Goal: Transaction & Acquisition: Purchase product/service

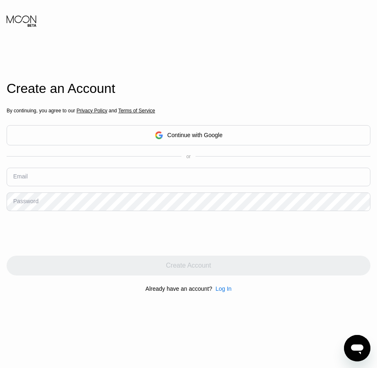
click at [49, 180] on input "text" at bounding box center [189, 177] width 364 height 19
paste input "[EMAIL_ADDRESS][DOMAIN_NAME]"
type input "[EMAIL_ADDRESS][DOMAIN_NAME]"
click at [35, 203] on div "Password" at bounding box center [25, 201] width 25 height 7
click at [33, 204] on div "Password" at bounding box center [25, 201] width 25 height 7
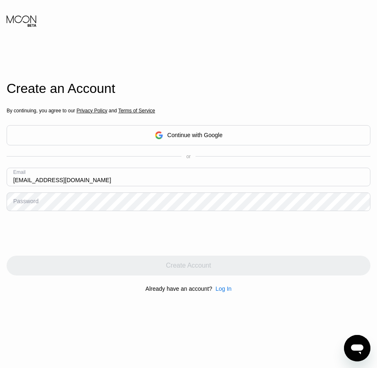
click at [24, 204] on div "Password" at bounding box center [25, 201] width 25 height 7
click at [26, 202] on div "Password" at bounding box center [25, 201] width 25 height 7
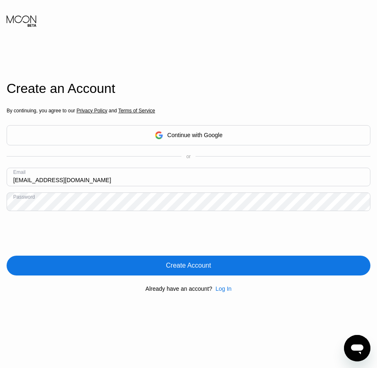
click at [189, 270] on div "Create Account" at bounding box center [188, 265] width 45 height 8
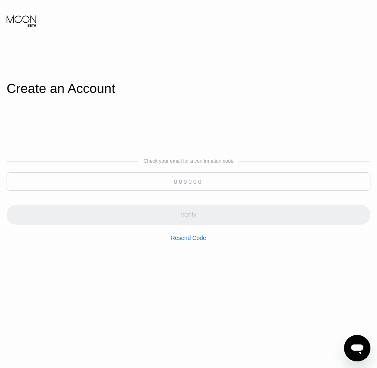
paste input "921484"
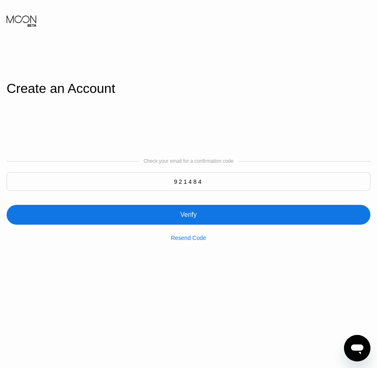
type input "921484"
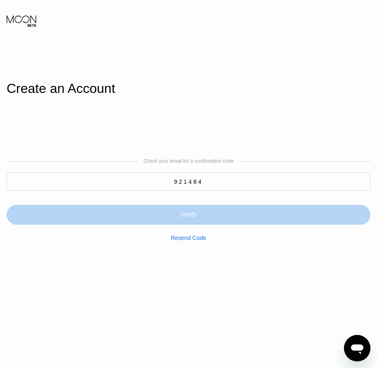
click at [194, 218] on div "Verify" at bounding box center [188, 215] width 17 height 8
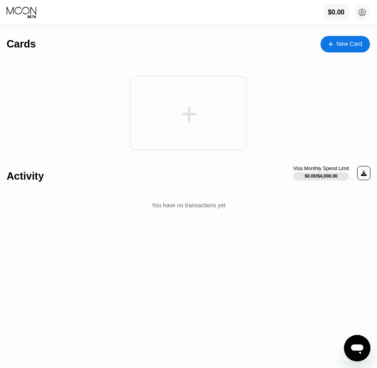
click at [335, 44] on div at bounding box center [335, 43] width 3 height 7
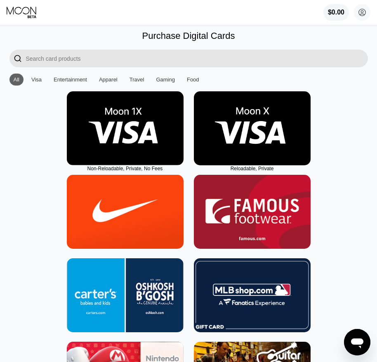
click at [257, 145] on img at bounding box center [252, 128] width 117 height 74
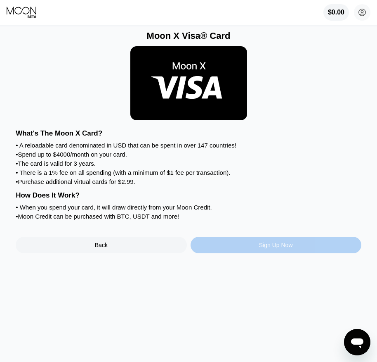
click at [259, 248] on div "Sign Up Now" at bounding box center [276, 245] width 34 height 7
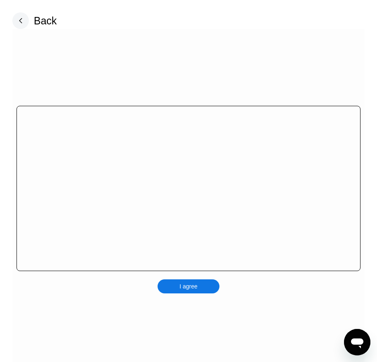
click at [204, 289] on div "I agree" at bounding box center [189, 286] width 62 height 14
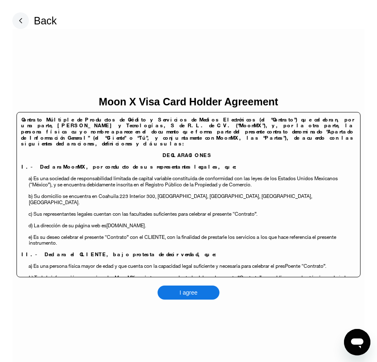
click at [199, 293] on div "I agree" at bounding box center [189, 292] width 62 height 14
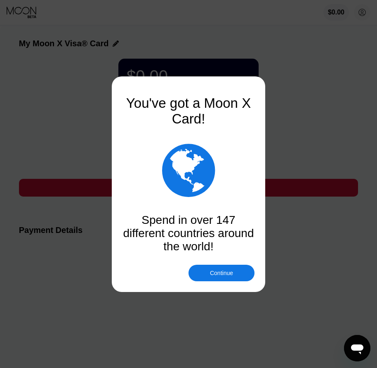
click at [232, 268] on div "Continue" at bounding box center [222, 273] width 66 height 17
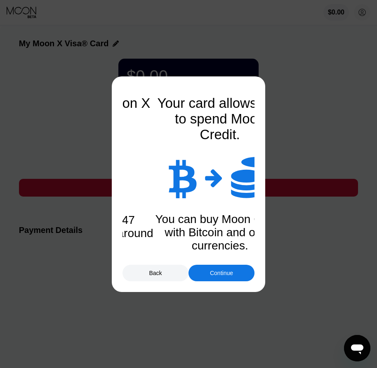
click at [235, 275] on div "Continue" at bounding box center [222, 273] width 66 height 17
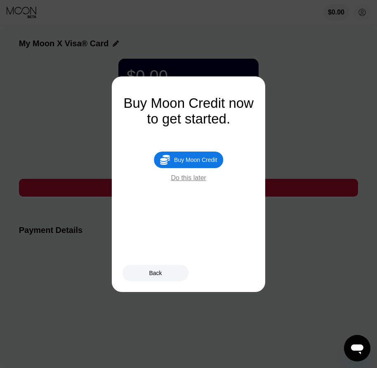
click at [200, 163] on div "Buy Moon Credit" at bounding box center [195, 160] width 43 height 7
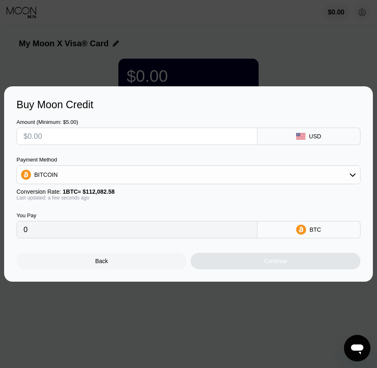
click at [115, 263] on div "Back" at bounding box center [102, 261] width 171 height 17
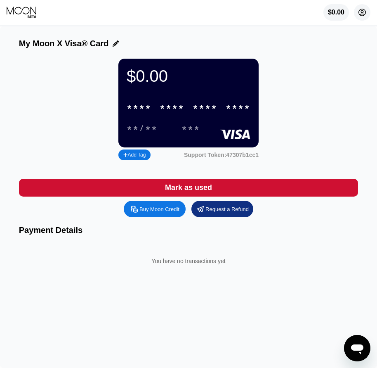
click at [365, 14] on circle at bounding box center [362, 12] width 17 height 17
